Goal: Communication & Community: Answer question/provide support

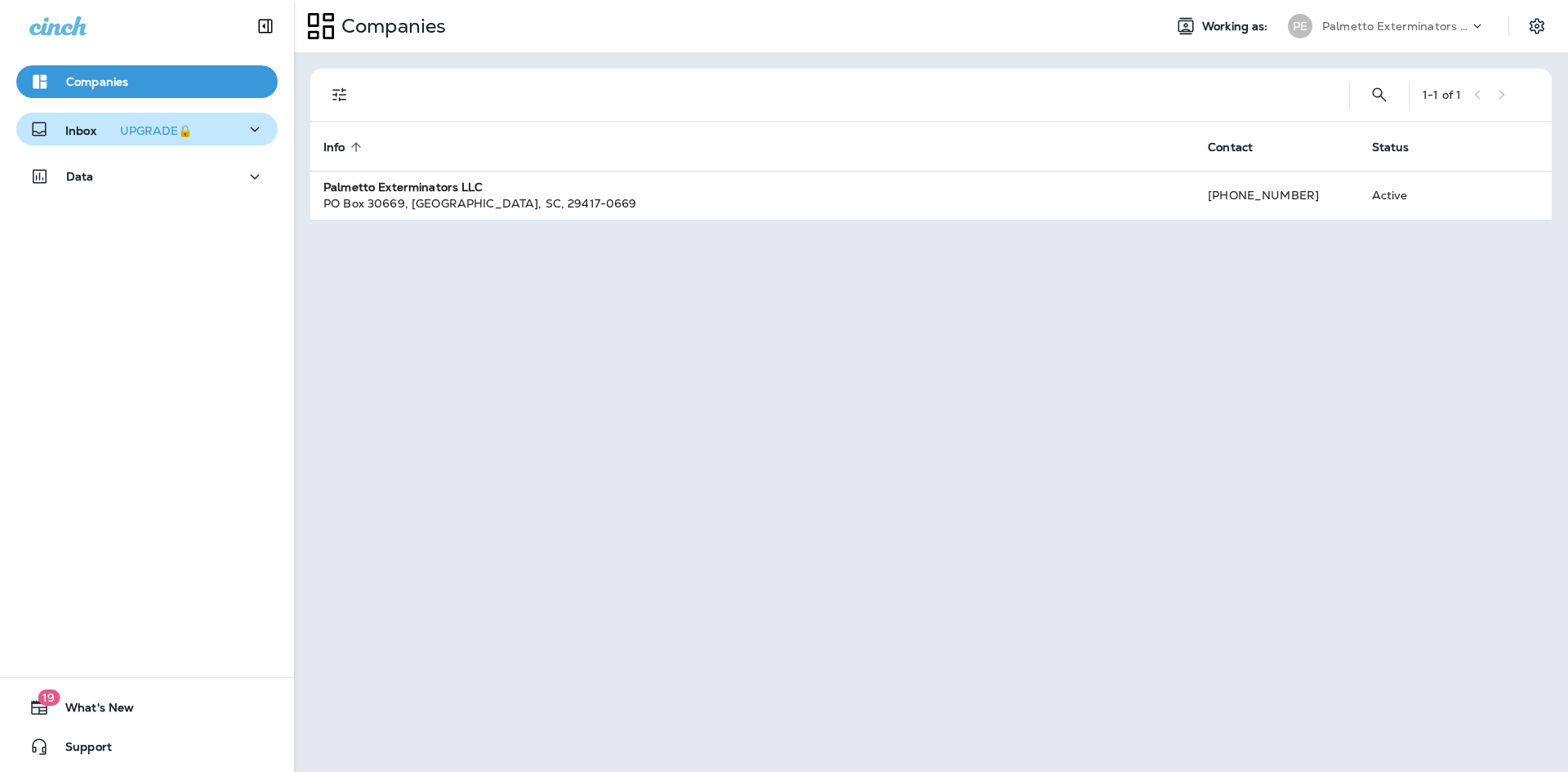
click at [108, 141] on button "Inbox UPGRADE🔒" at bounding box center [147, 129] width 261 height 32
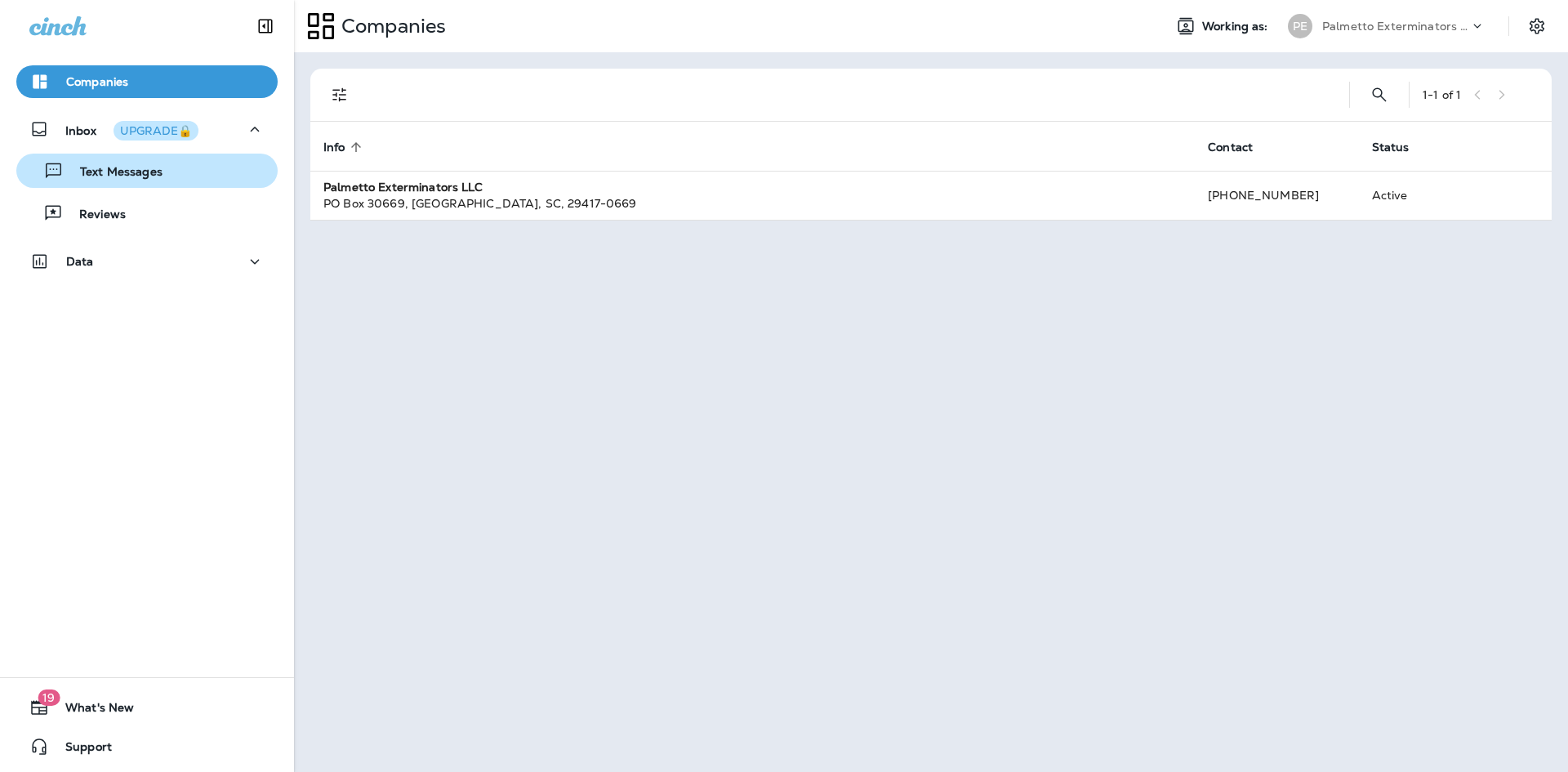
click at [114, 173] on p "Text Messages" at bounding box center [113, 172] width 99 height 16
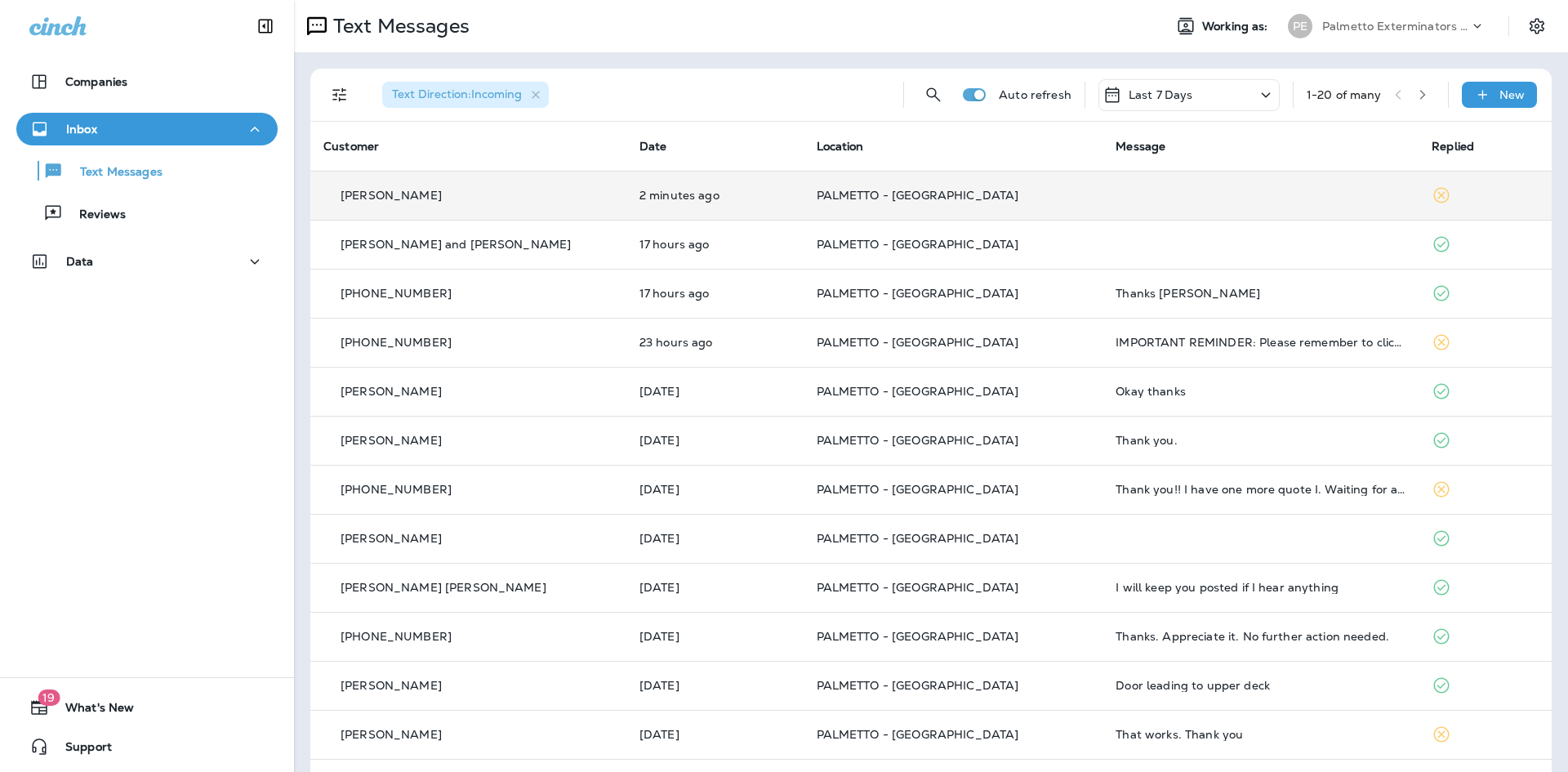
click at [433, 200] on div "[PERSON_NAME]" at bounding box center [468, 195] width 290 height 17
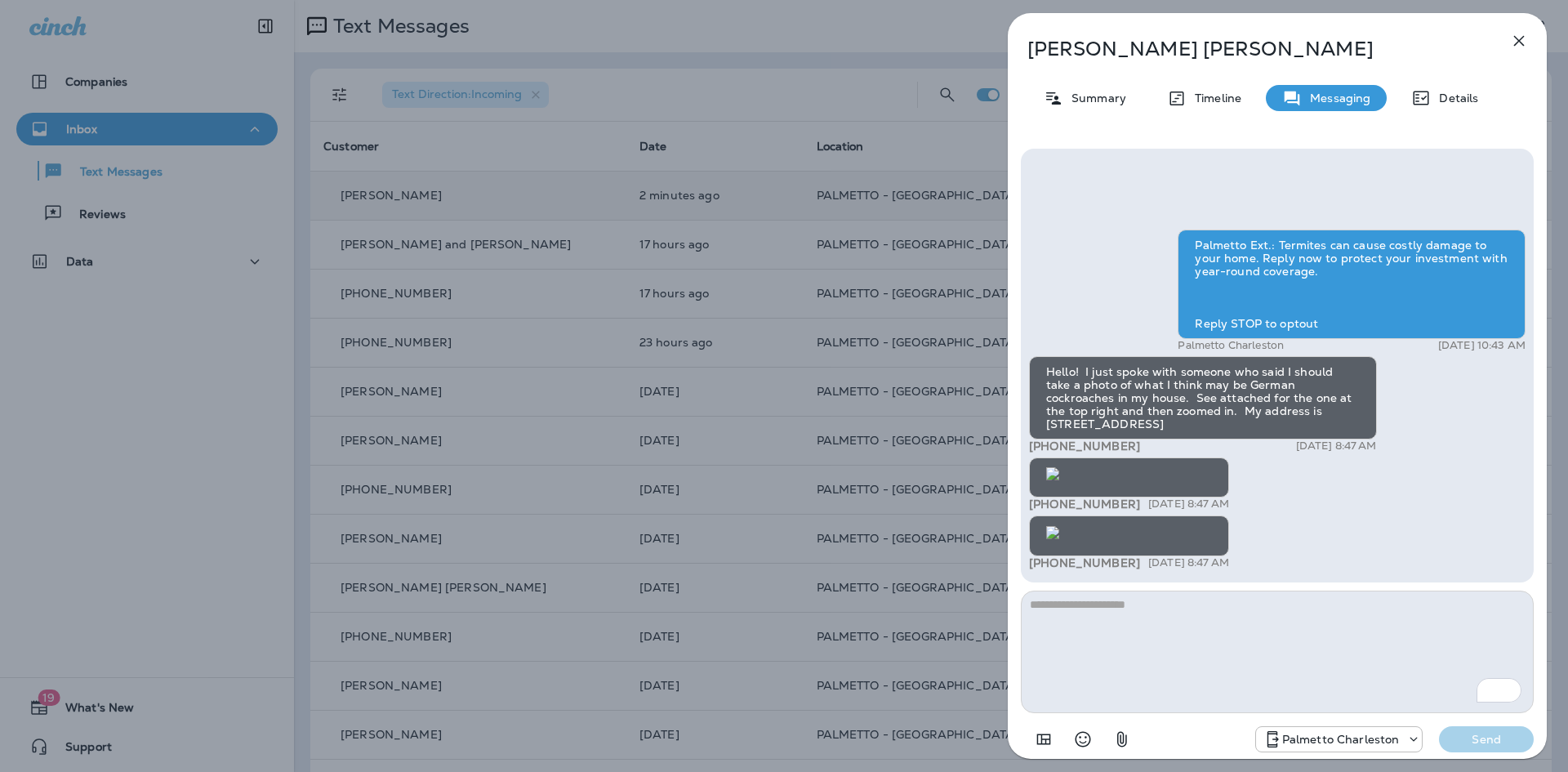
click at [1060, 526] on img at bounding box center [1053, 532] width 13 height 13
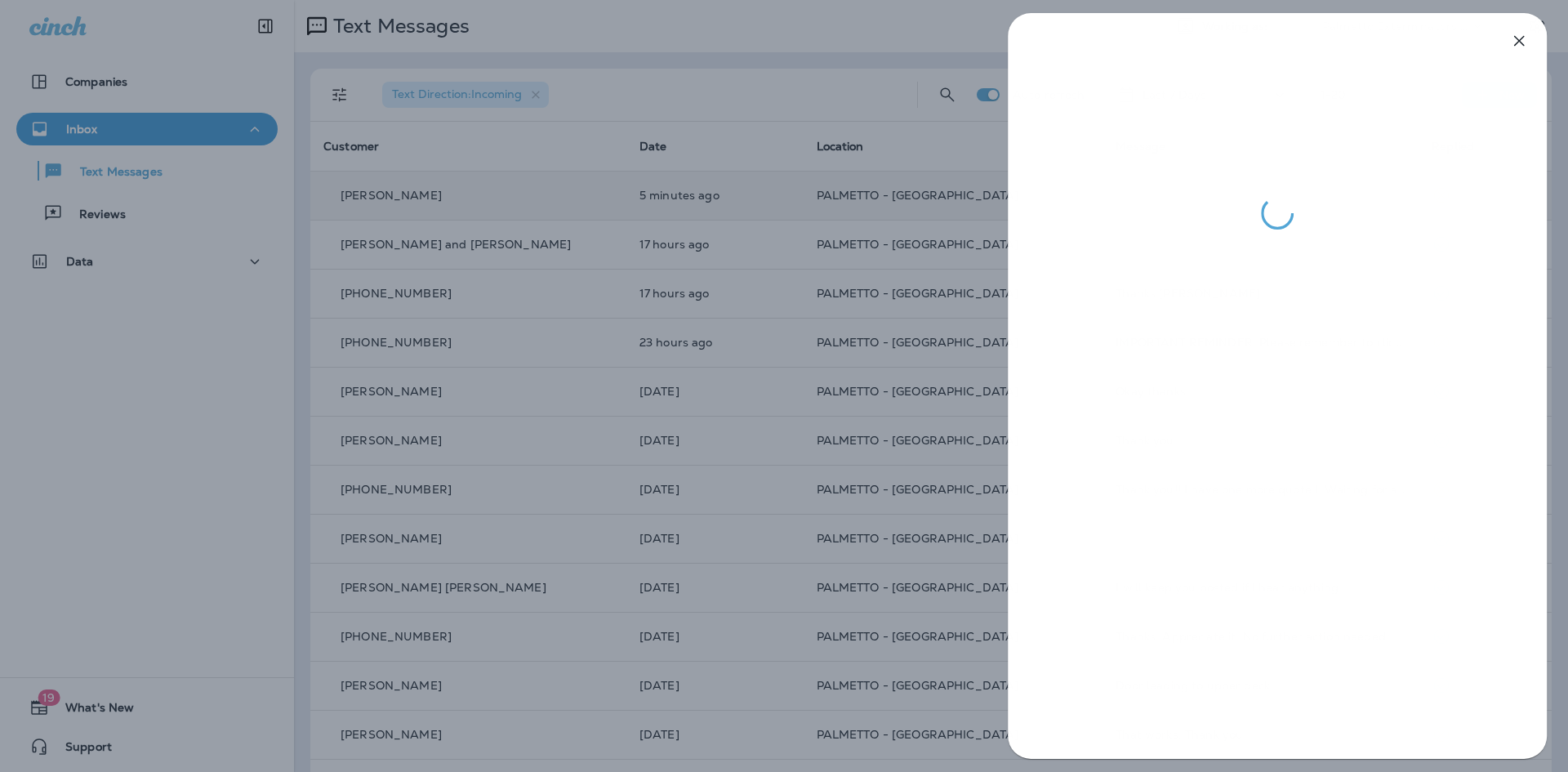
click at [810, 32] on div at bounding box center [784, 386] width 1568 height 772
